Goal: Use online tool/utility: Utilize a website feature to perform a specific function

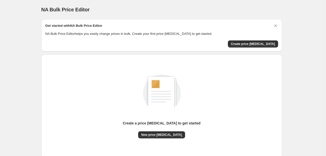
click at [177, 131] on div "Create a price change job to get started" at bounding box center [162, 126] width 78 height 11
click at [173, 132] on button "New price change job" at bounding box center [161, 135] width 47 height 7
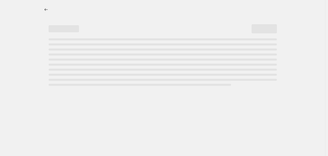
select select "percentage"
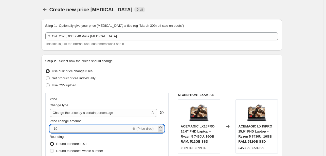
click at [67, 130] on input "-10" at bounding box center [91, 129] width 82 height 8
type input "-1"
type input "-30"
click at [80, 141] on label "Round to nearest .01" at bounding box center [68, 144] width 37 height 7
click at [50, 142] on input "Round to nearest .01" at bounding box center [50, 142] width 0 height 0
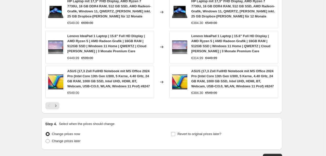
scroll to position [388, 0]
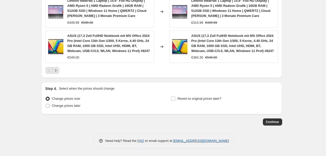
click at [274, 122] on span "Continue" at bounding box center [272, 122] width 13 height 4
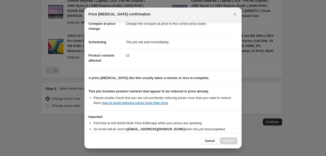
scroll to position [56, 0]
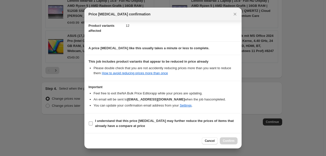
click at [88, 126] on label "I understand that this price change job may further reduce the prices of items …" at bounding box center [162, 124] width 149 height 12
click at [89, 126] on input "I understand that this price change job may further reduce the prices of items …" at bounding box center [91, 124] width 4 height 4
checkbox input "true"
click at [231, 142] on span "Confirm" at bounding box center [229, 141] width 12 height 4
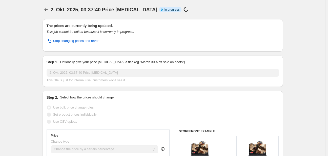
select select "percentage"
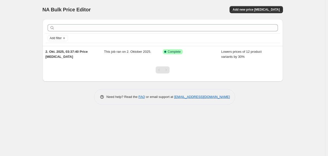
click at [252, 5] on div "NA Bulk Price Editor. This page is ready NA Bulk Price Editor Add new price [ME…" at bounding box center [163, 9] width 241 height 19
click at [251, 12] on button "Add new price [MEDICAL_DATA]" at bounding box center [256, 9] width 53 height 7
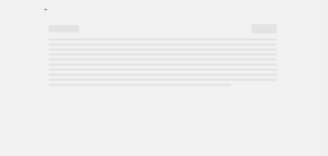
select select "percentage"
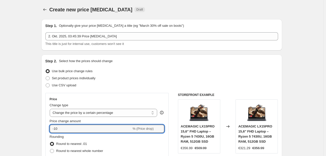
drag, startPoint x: 72, startPoint y: 131, endPoint x: 73, endPoint y: 133, distance: 2.6
click at [72, 132] on input "-10" at bounding box center [91, 129] width 82 height 8
type input "-1"
type input "-30"
click at [241, 63] on div "Step 2. Select how the prices should change" at bounding box center [161, 61] width 232 height 5
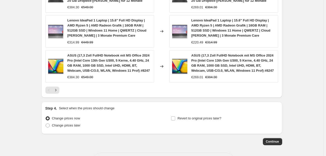
scroll to position [388, 0]
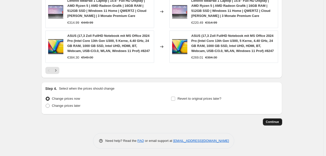
click at [272, 125] on button "Continue" at bounding box center [272, 122] width 19 height 7
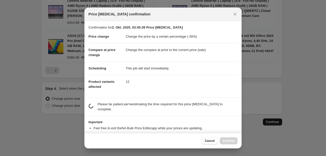
drag, startPoint x: 272, startPoint y: 125, endPoint x: 275, endPoint y: 125, distance: 3.0
click at [273, 124] on div at bounding box center [163, 78] width 326 height 156
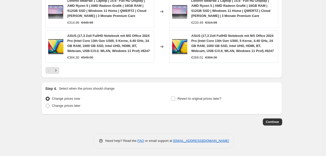
click at [275, 119] on button "Continue" at bounding box center [272, 122] width 19 height 7
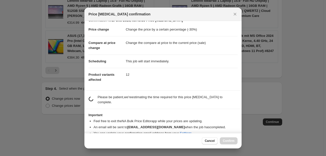
scroll to position [10, 0]
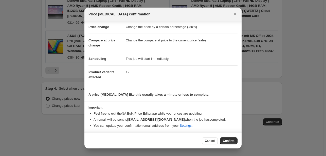
click at [230, 142] on span "Confirm" at bounding box center [229, 141] width 12 height 4
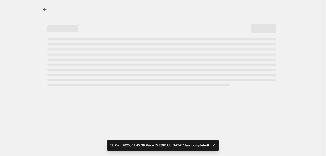
select select "percentage"
